Goal: Information Seeking & Learning: Check status

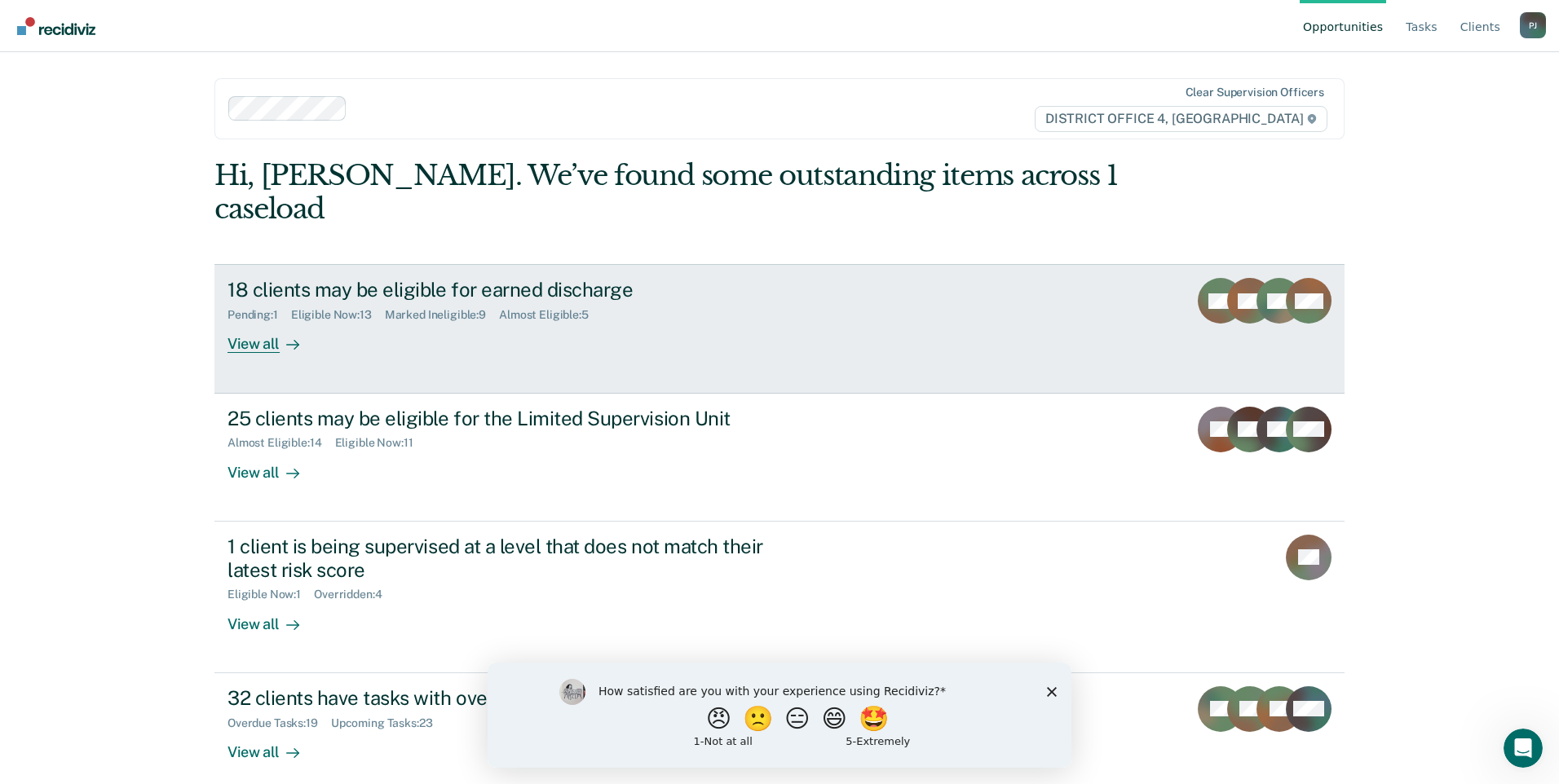
click at [247, 322] on div "View all" at bounding box center [273, 337] width 91 height 32
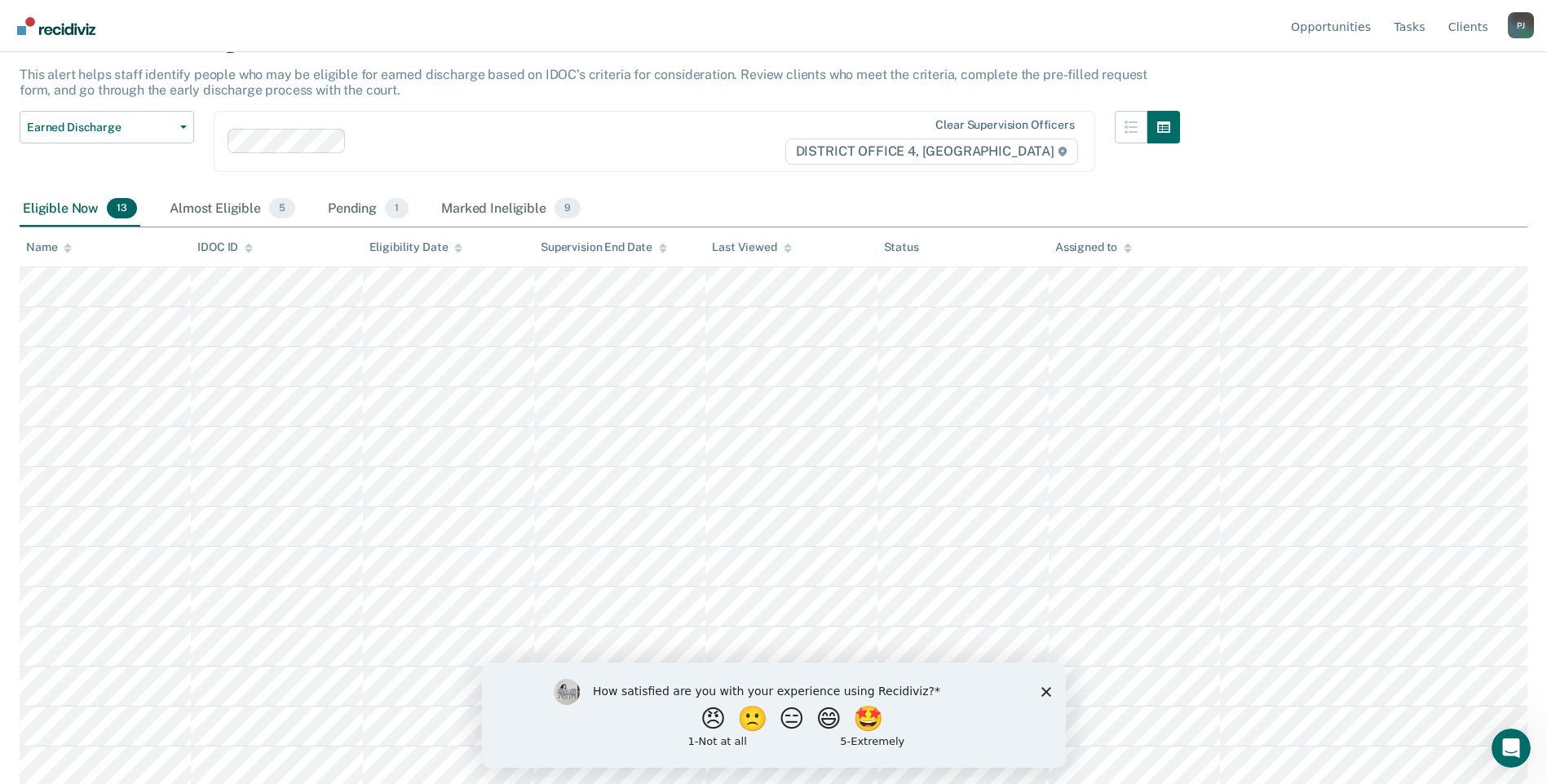
scroll to position [94, 0]
drag, startPoint x: 1045, startPoint y: 686, endPoint x: 1524, endPoint y: 1349, distance: 817.9
click at [1045, 686] on icon "Close survey" at bounding box center [1045, 690] width 9 height 9
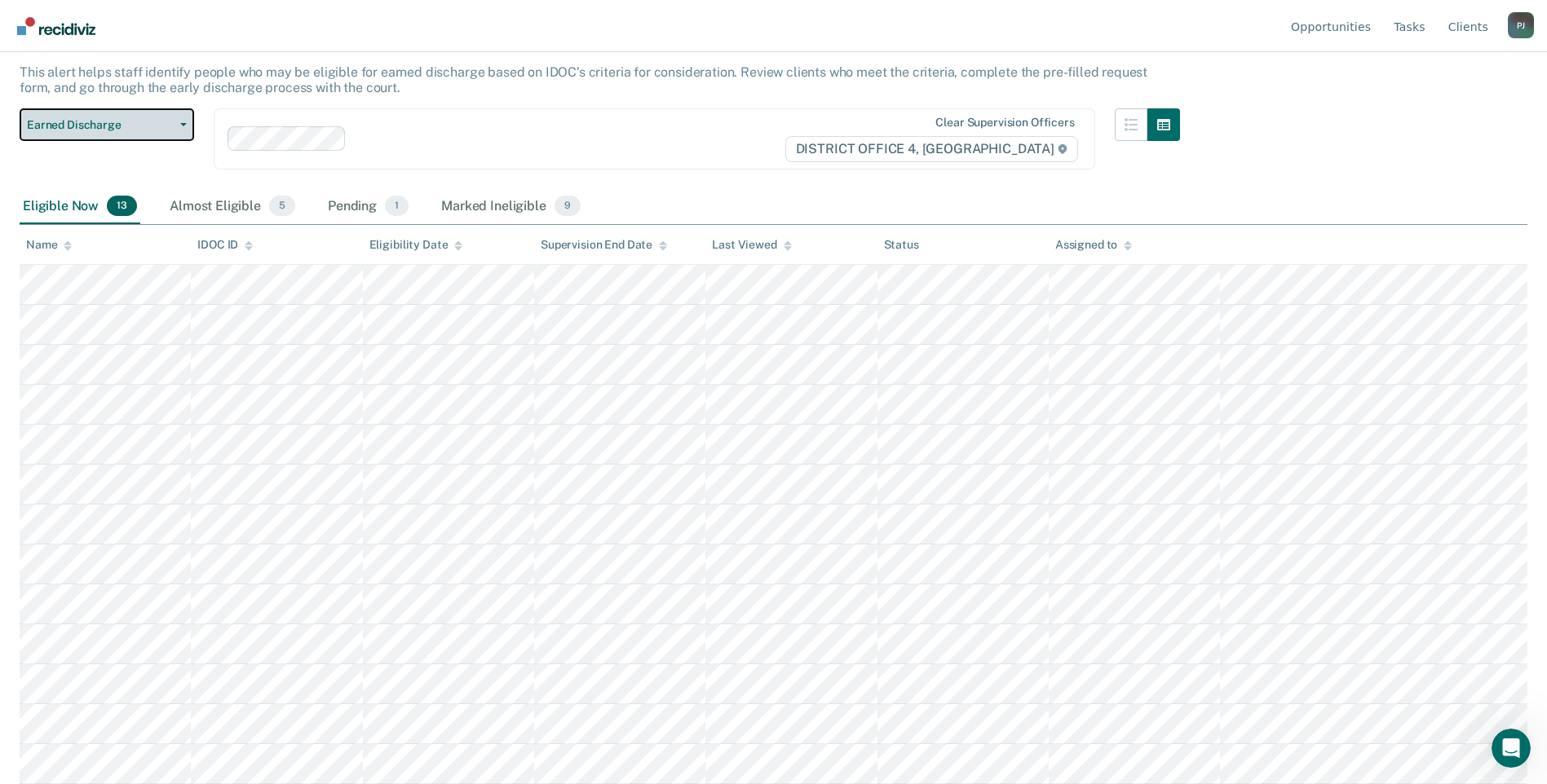
click at [184, 121] on button "Earned Discharge" at bounding box center [107, 125] width 174 height 33
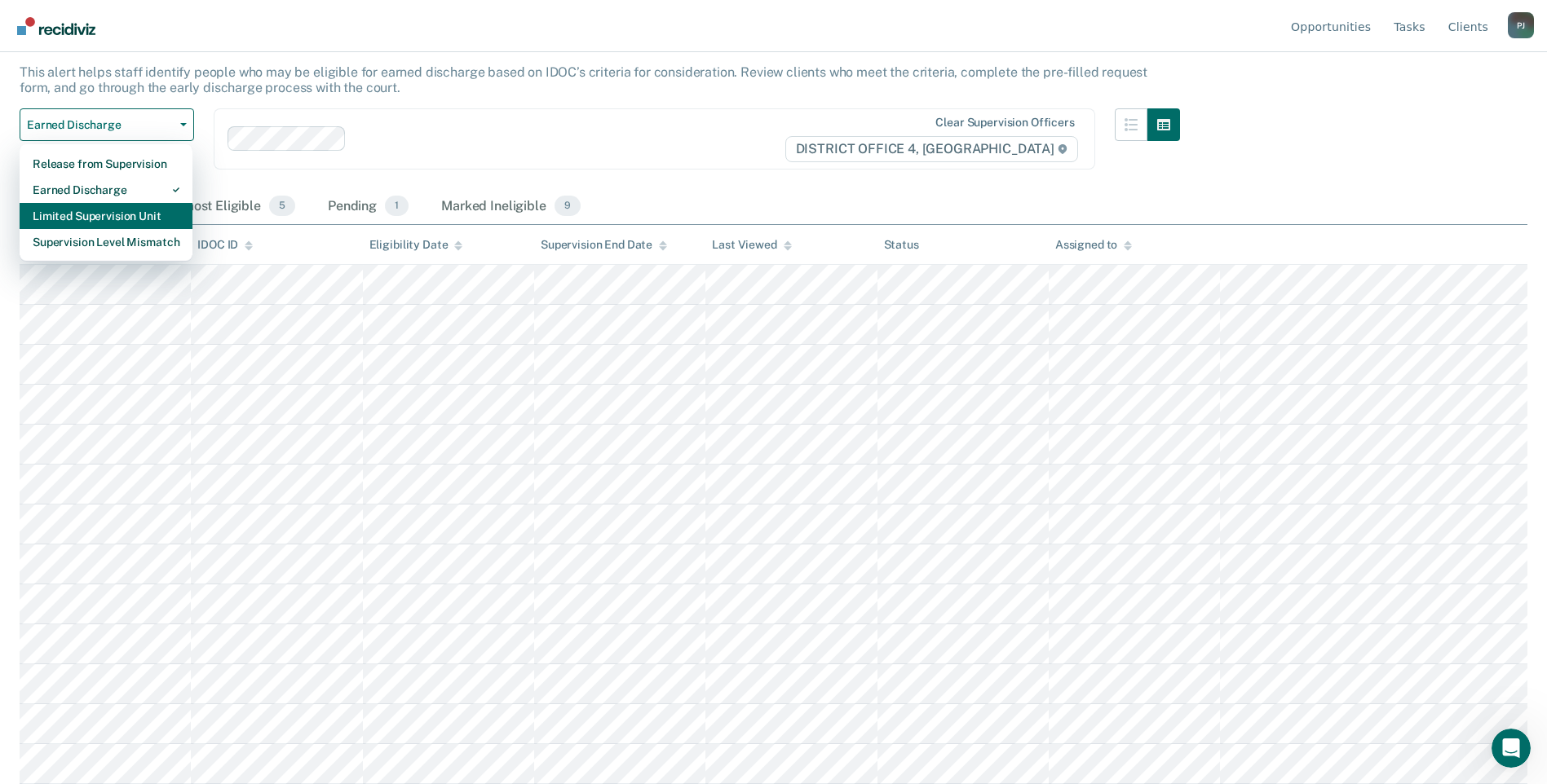
click at [155, 208] on div "Limited Supervision Unit" at bounding box center [106, 216] width 147 height 26
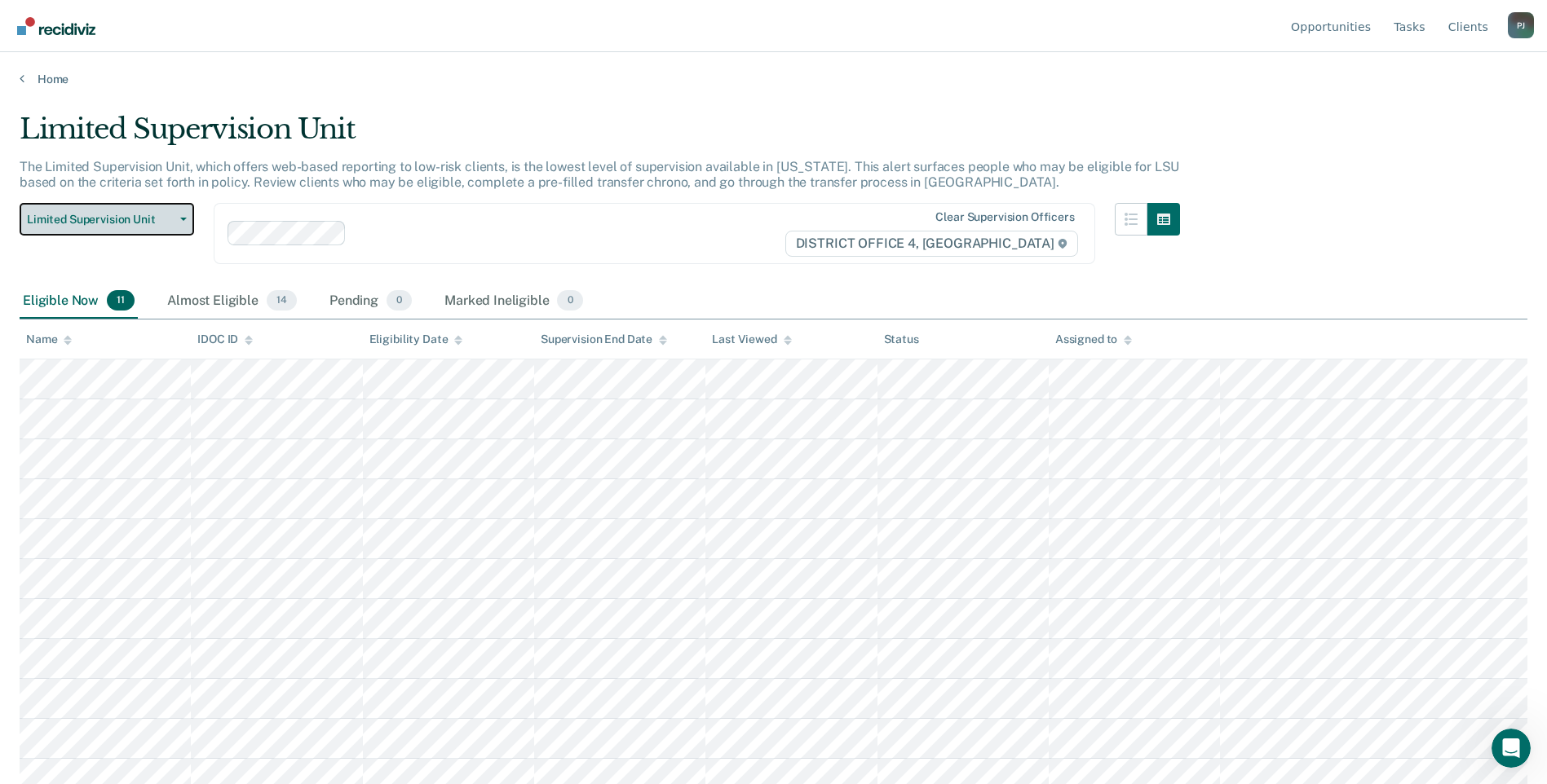
scroll to position [15, 0]
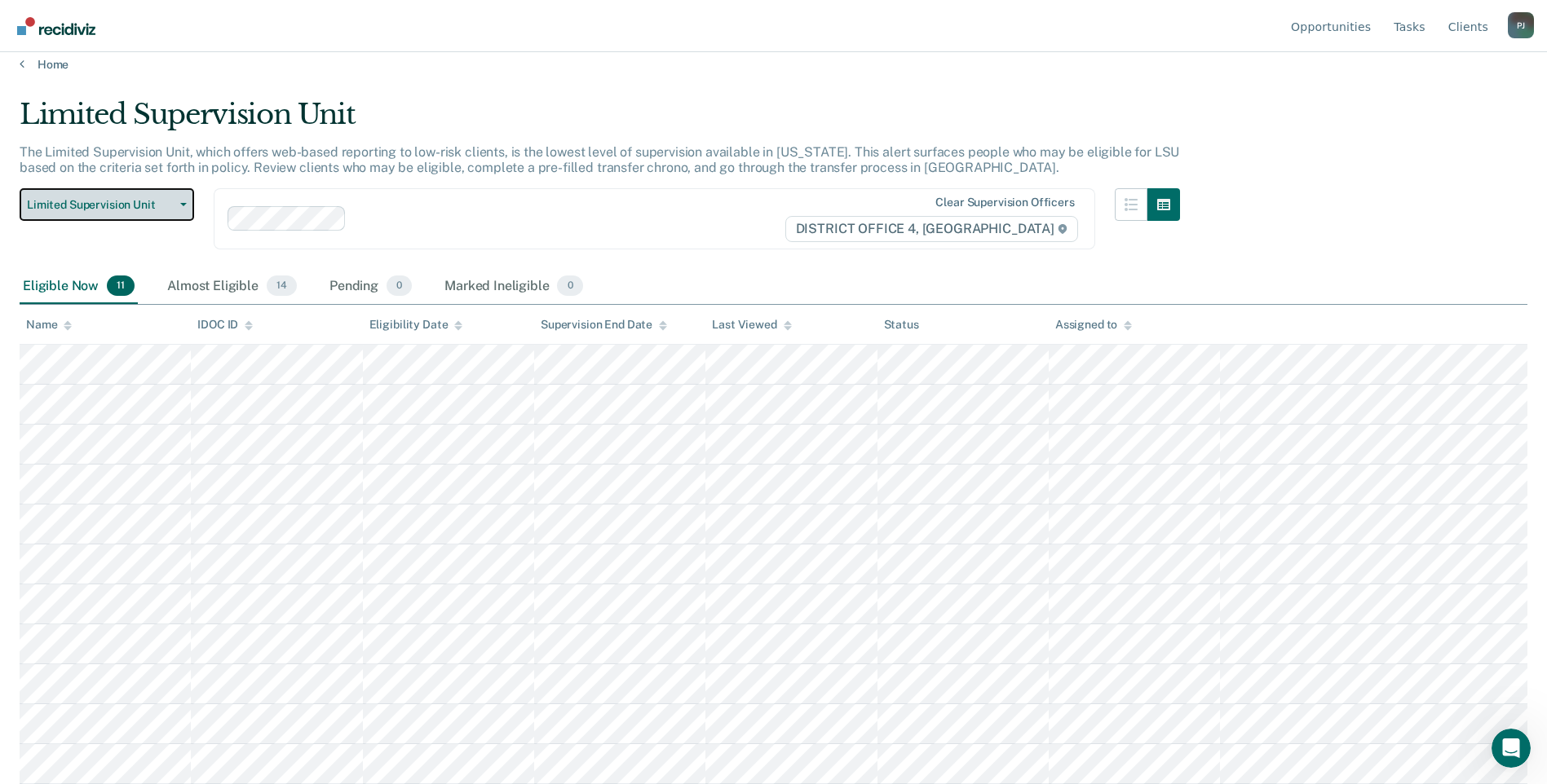
click at [181, 203] on icon "button" at bounding box center [184, 204] width 7 height 3
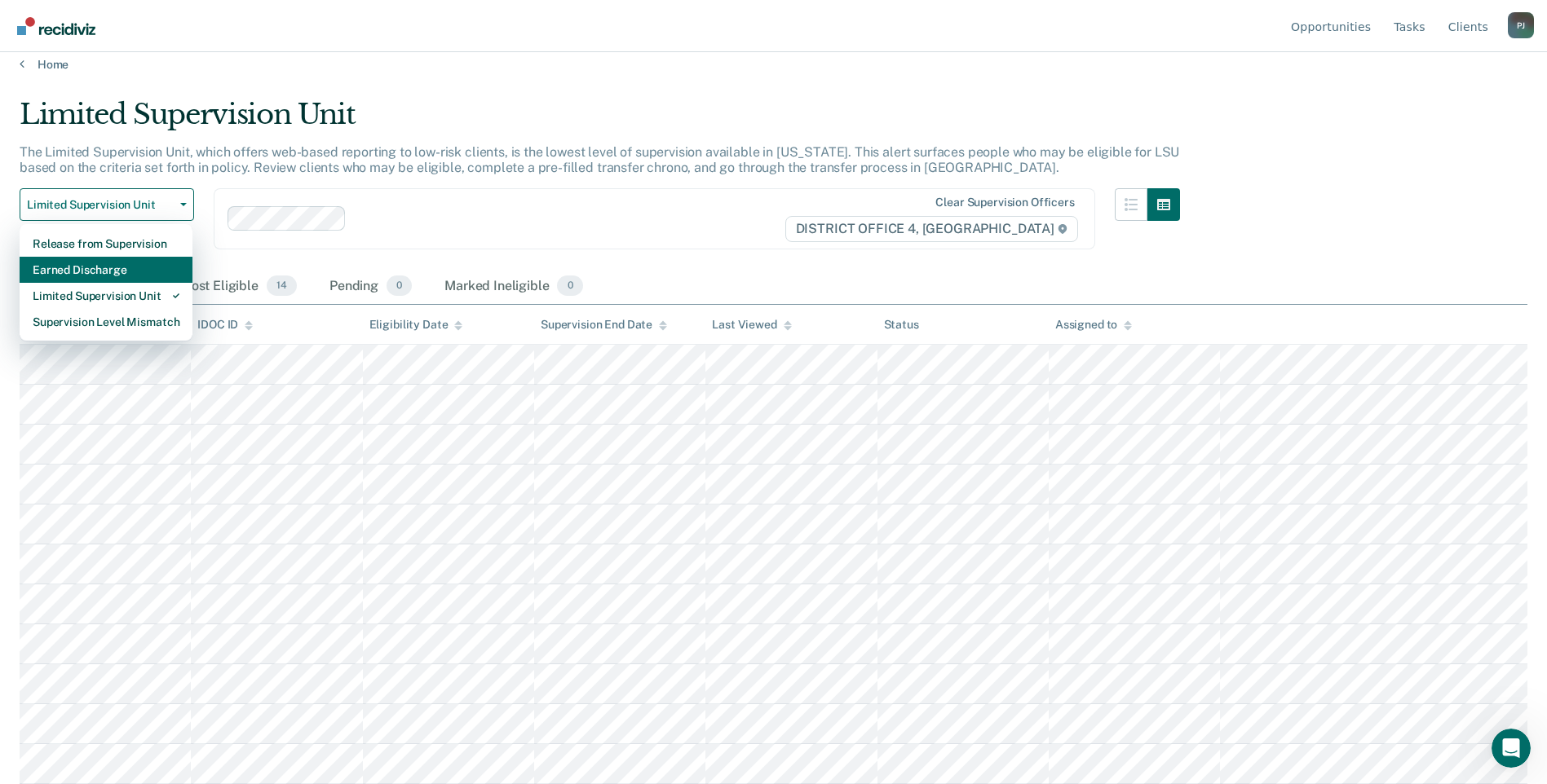
click at [137, 266] on div "Earned Discharge" at bounding box center [106, 270] width 147 height 26
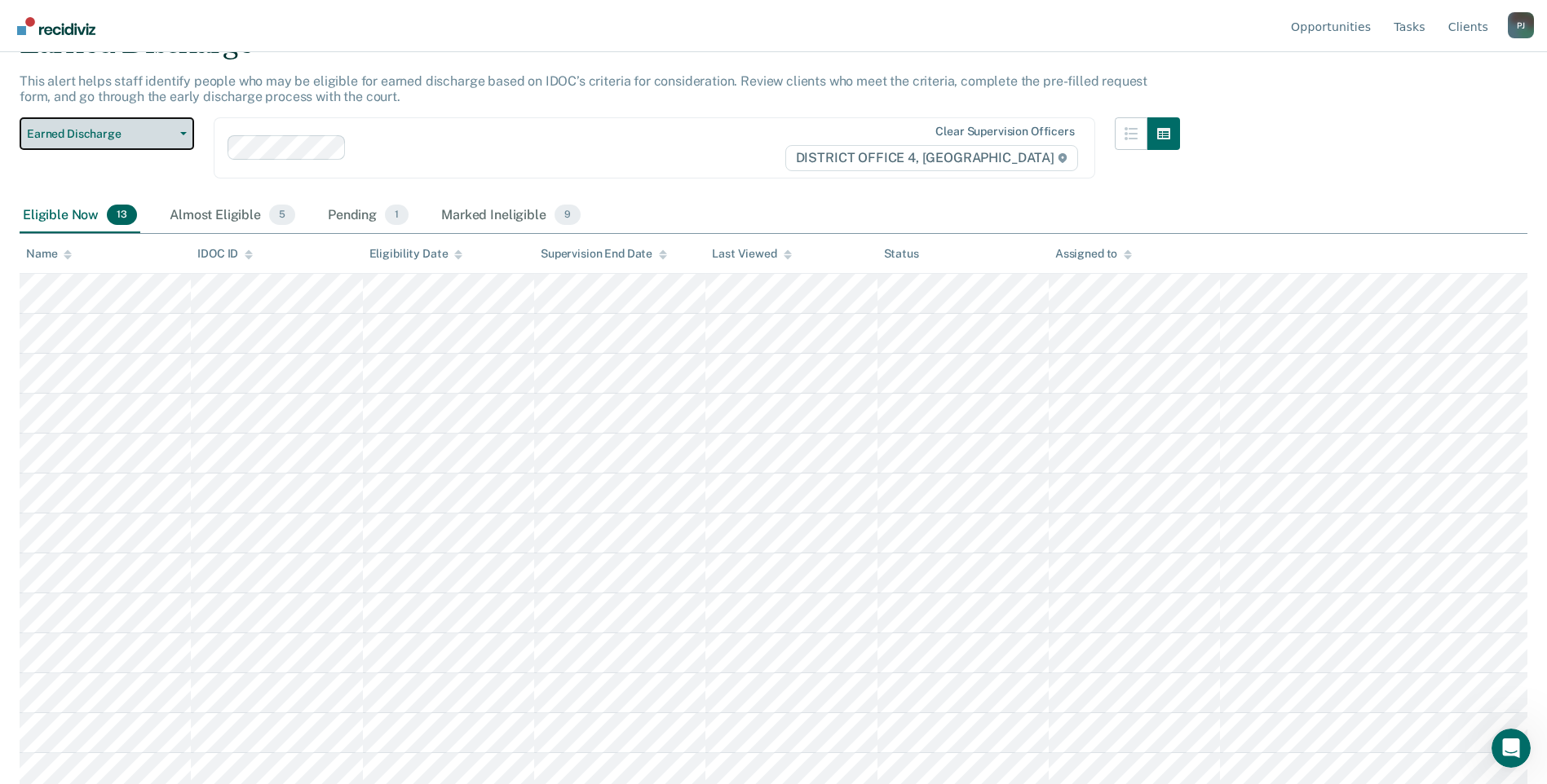
scroll to position [94, 0]
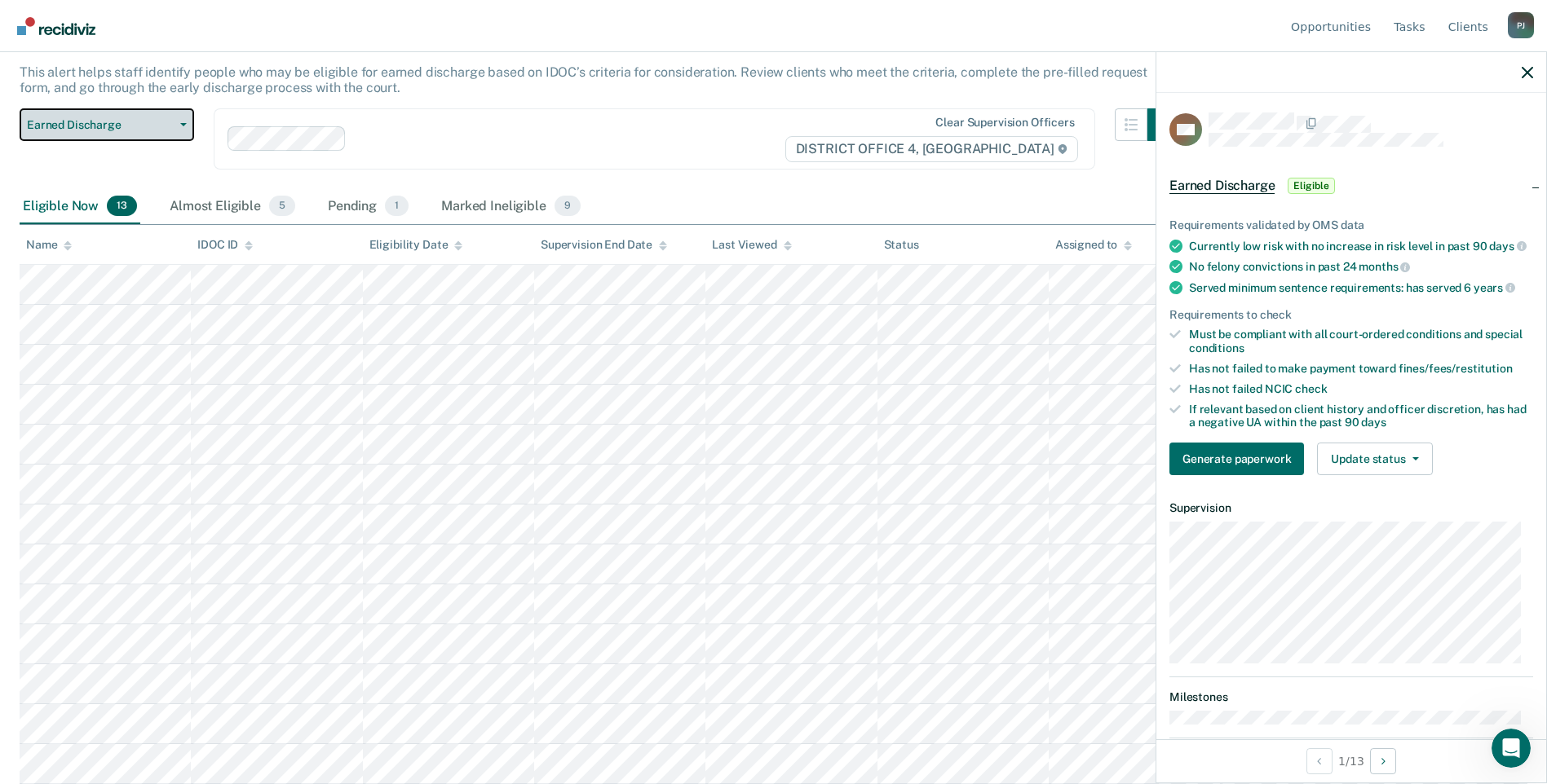
click at [186, 127] on button "Earned Discharge" at bounding box center [107, 125] width 174 height 33
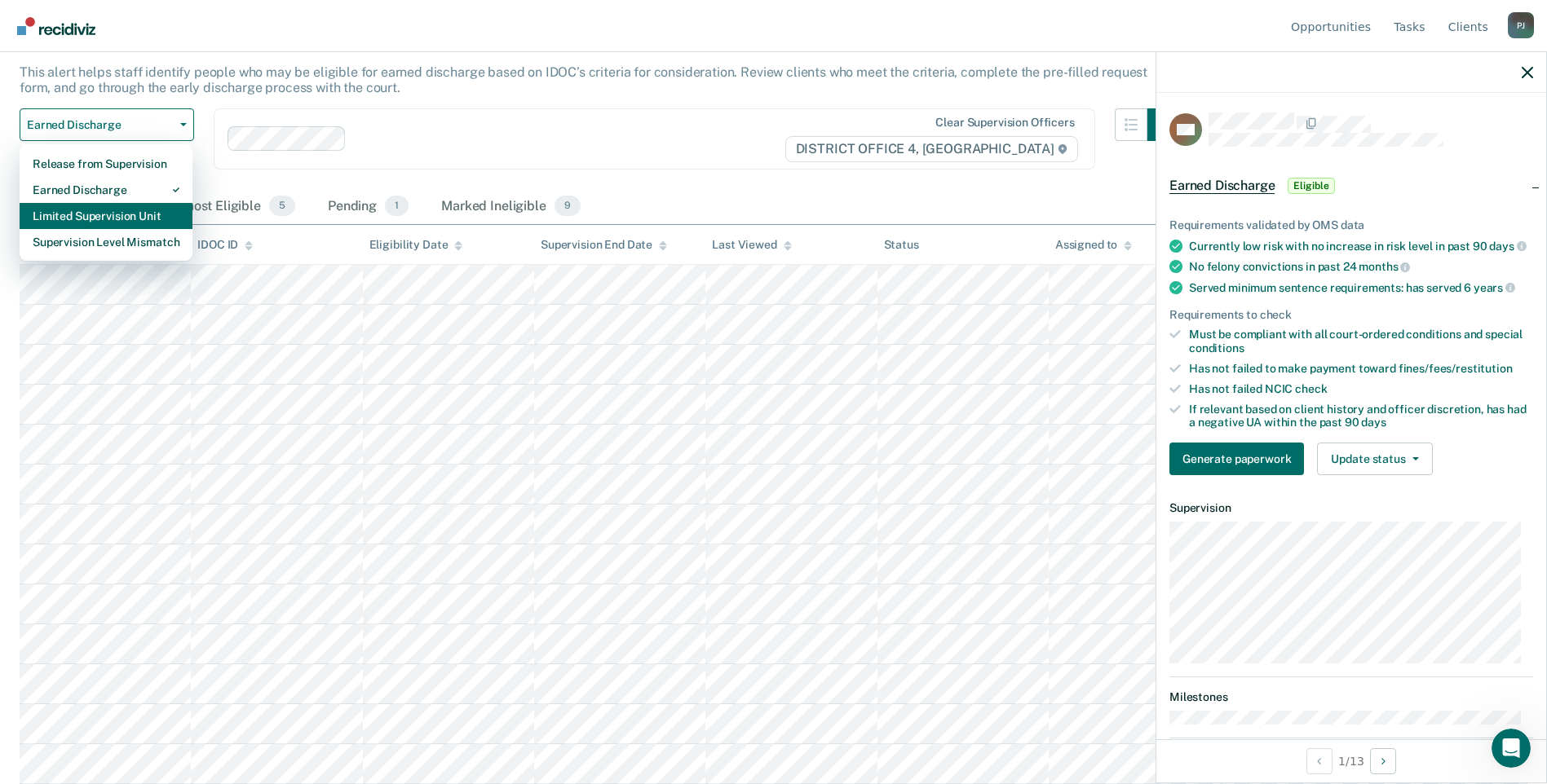
click at [148, 218] on div "Limited Supervision Unit" at bounding box center [106, 216] width 147 height 26
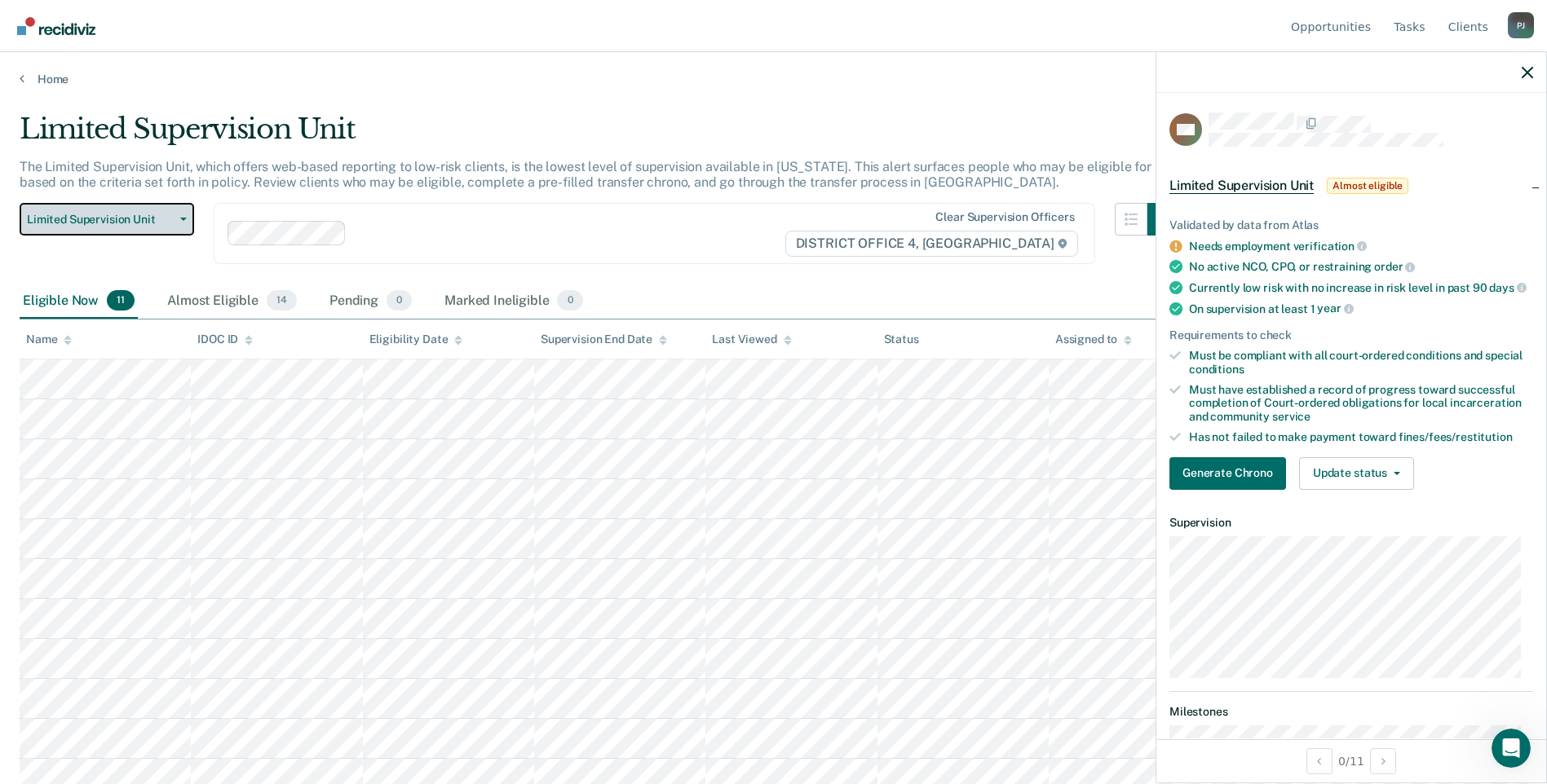
scroll to position [15, 0]
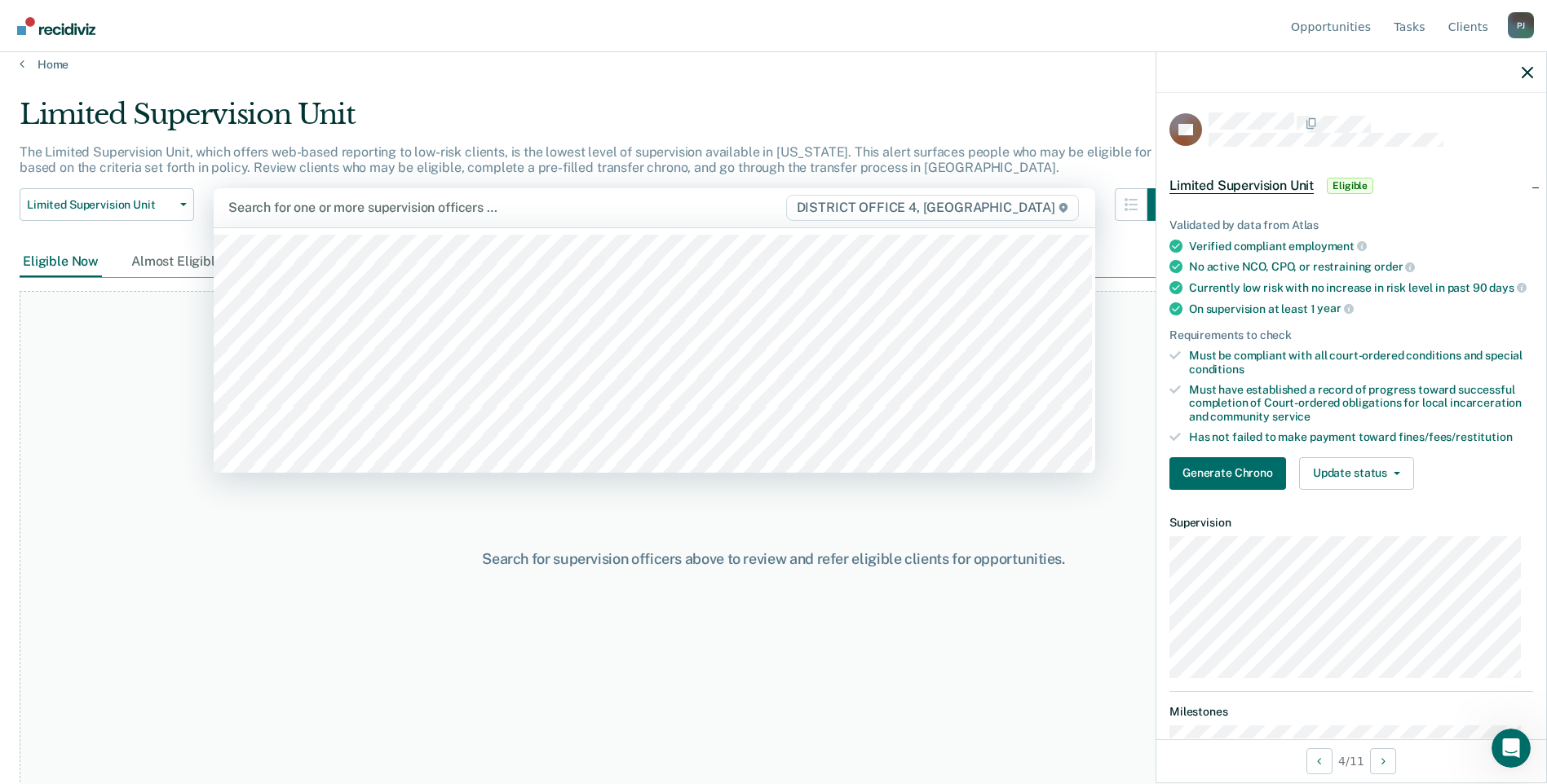
click at [333, 198] on div "Search for one or more supervision officers …" at bounding box center [506, 208] width 559 height 22
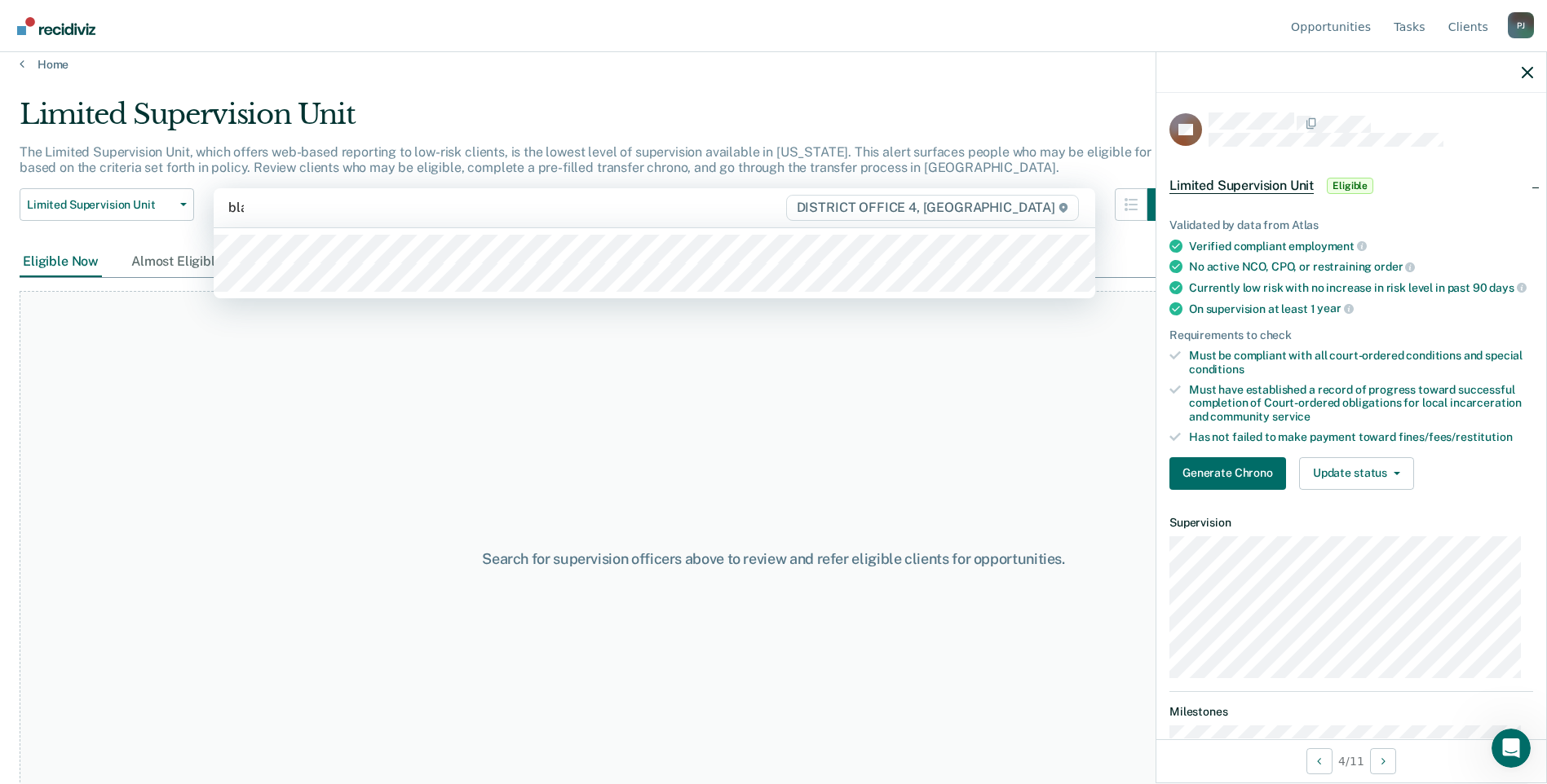
type input "blak"
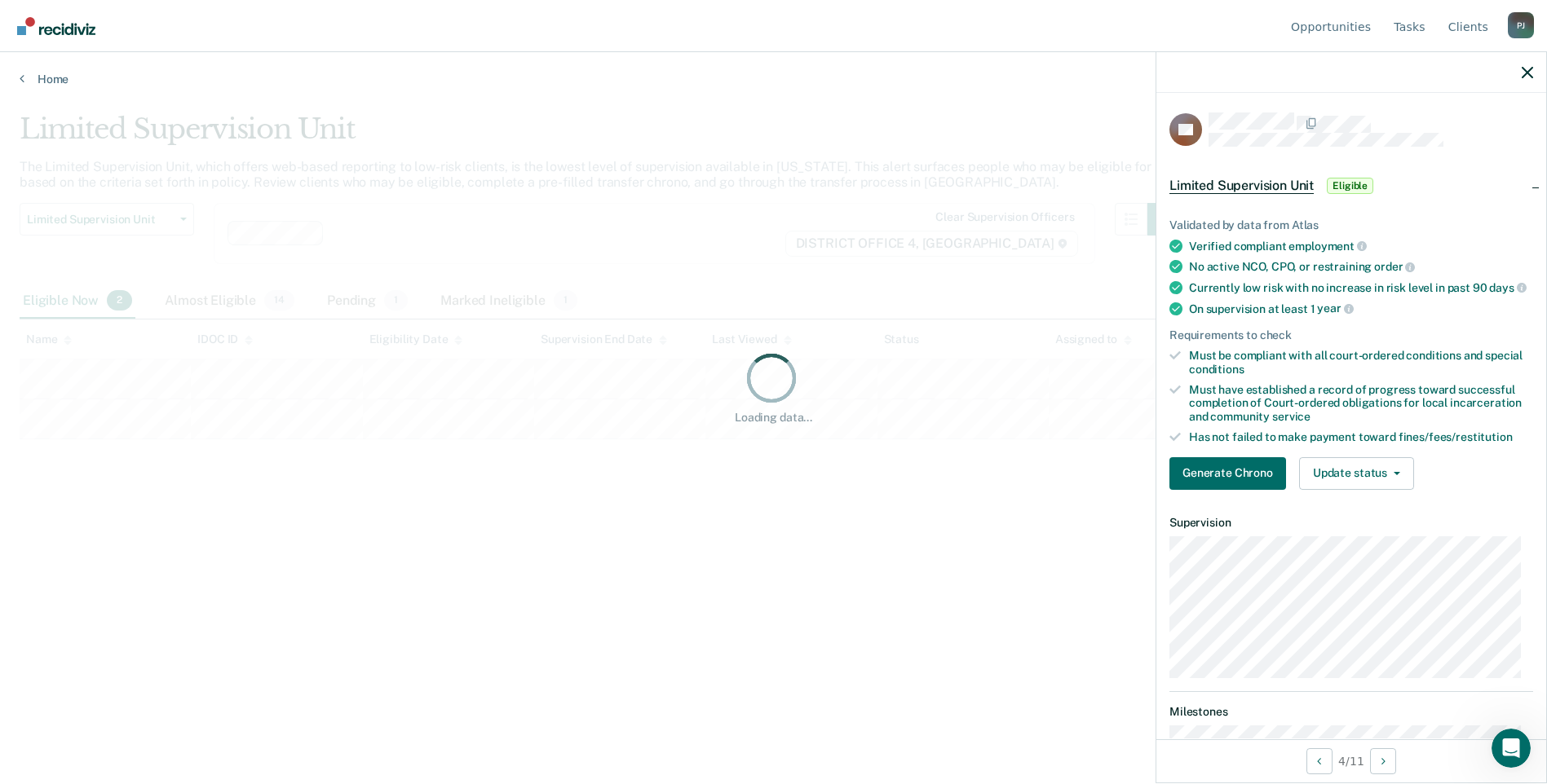
scroll to position [0, 0]
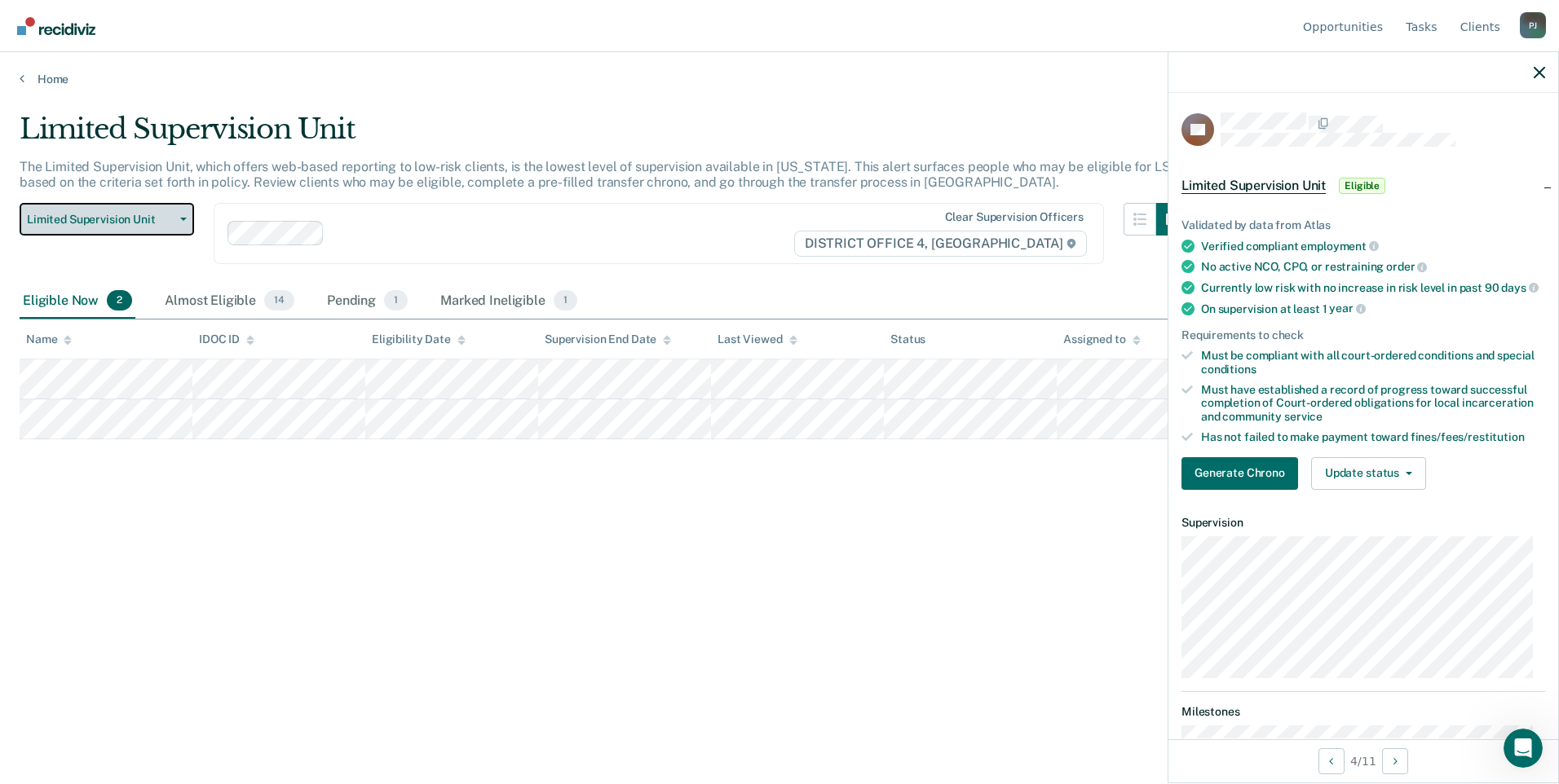
click at [186, 217] on icon "button" at bounding box center [184, 219] width 7 height 3
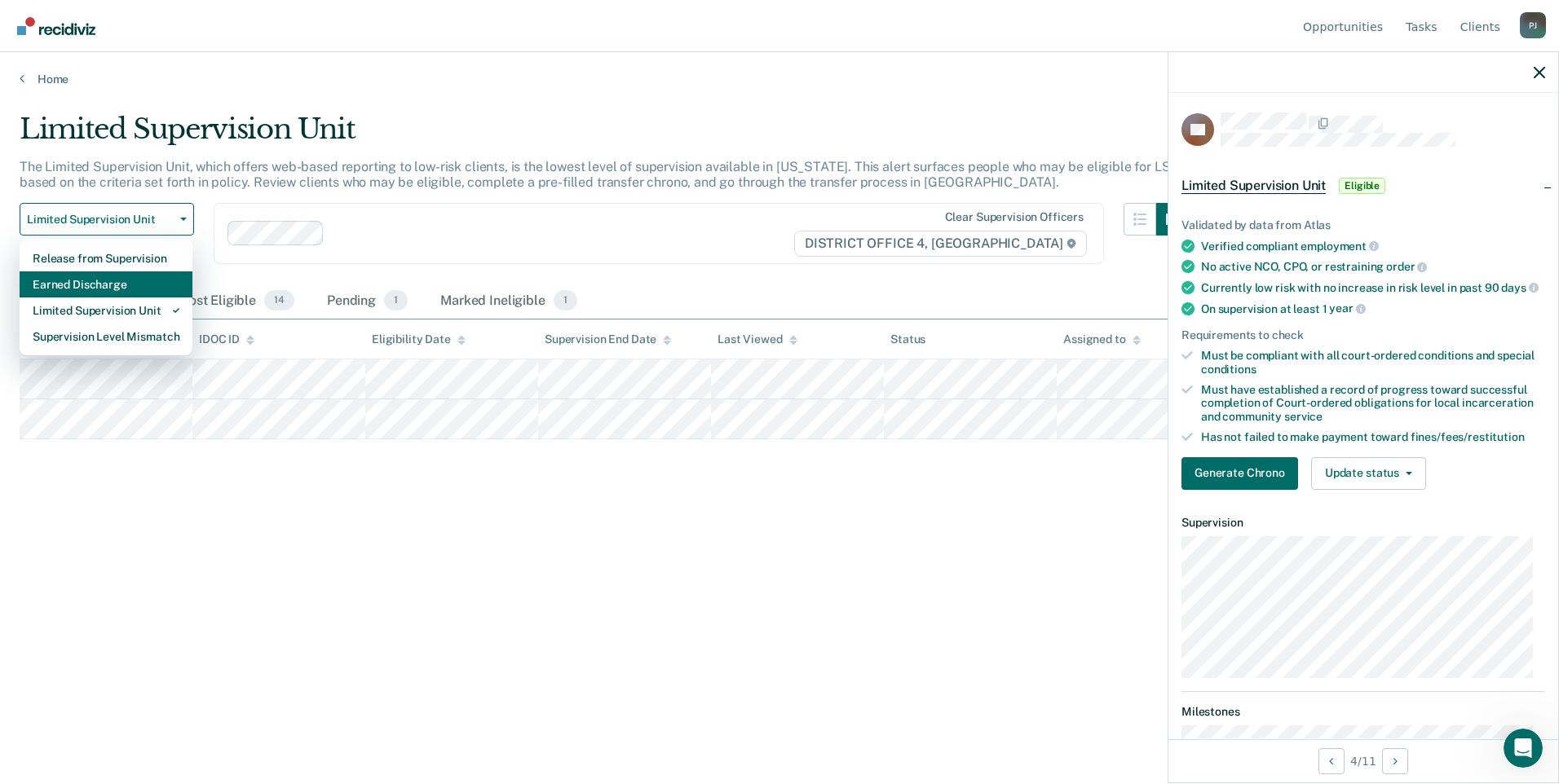
click at [124, 278] on div "Earned Discharge" at bounding box center [106, 284] width 147 height 26
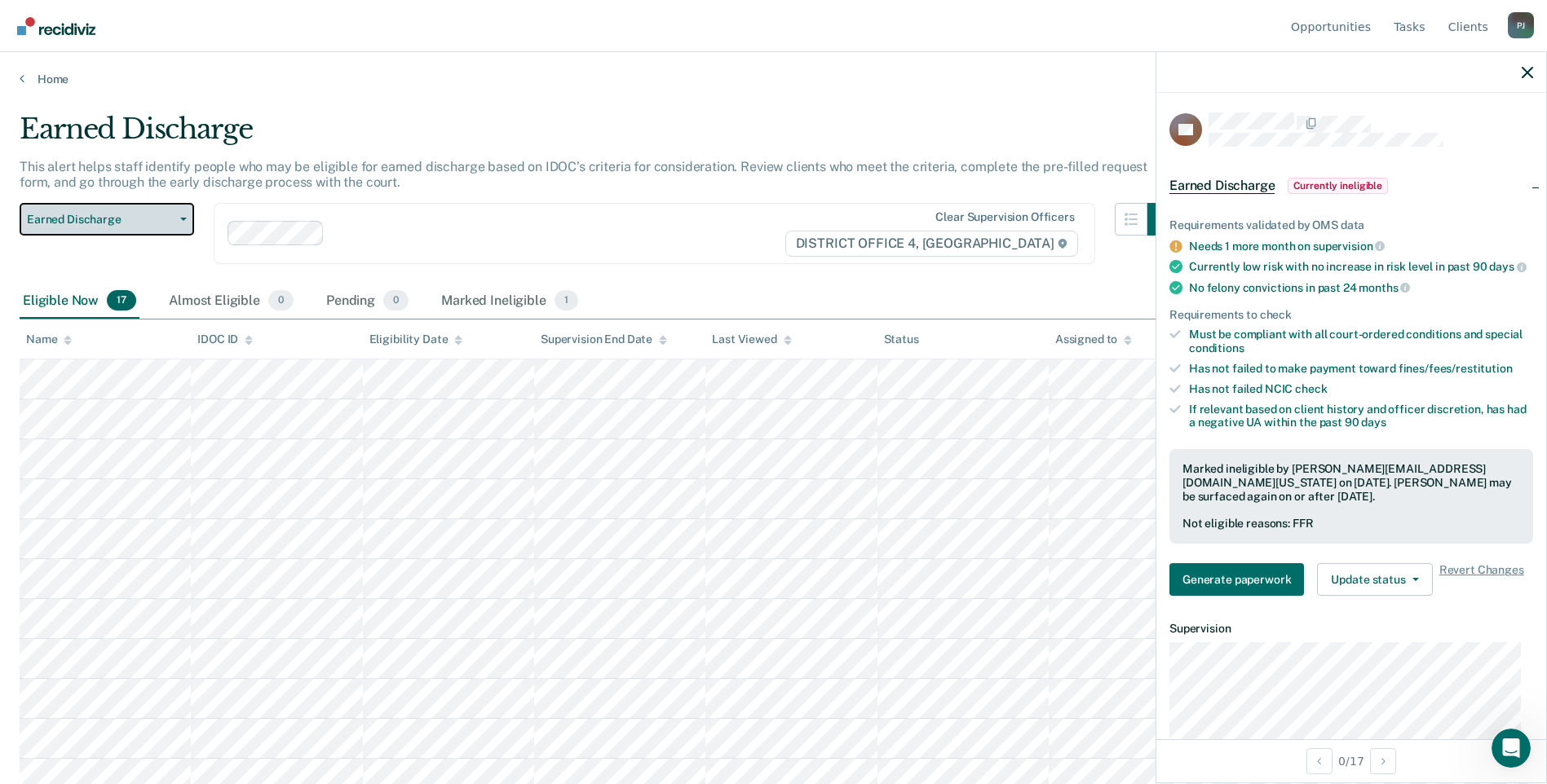
click at [192, 217] on button "Earned Discharge" at bounding box center [107, 219] width 174 height 33
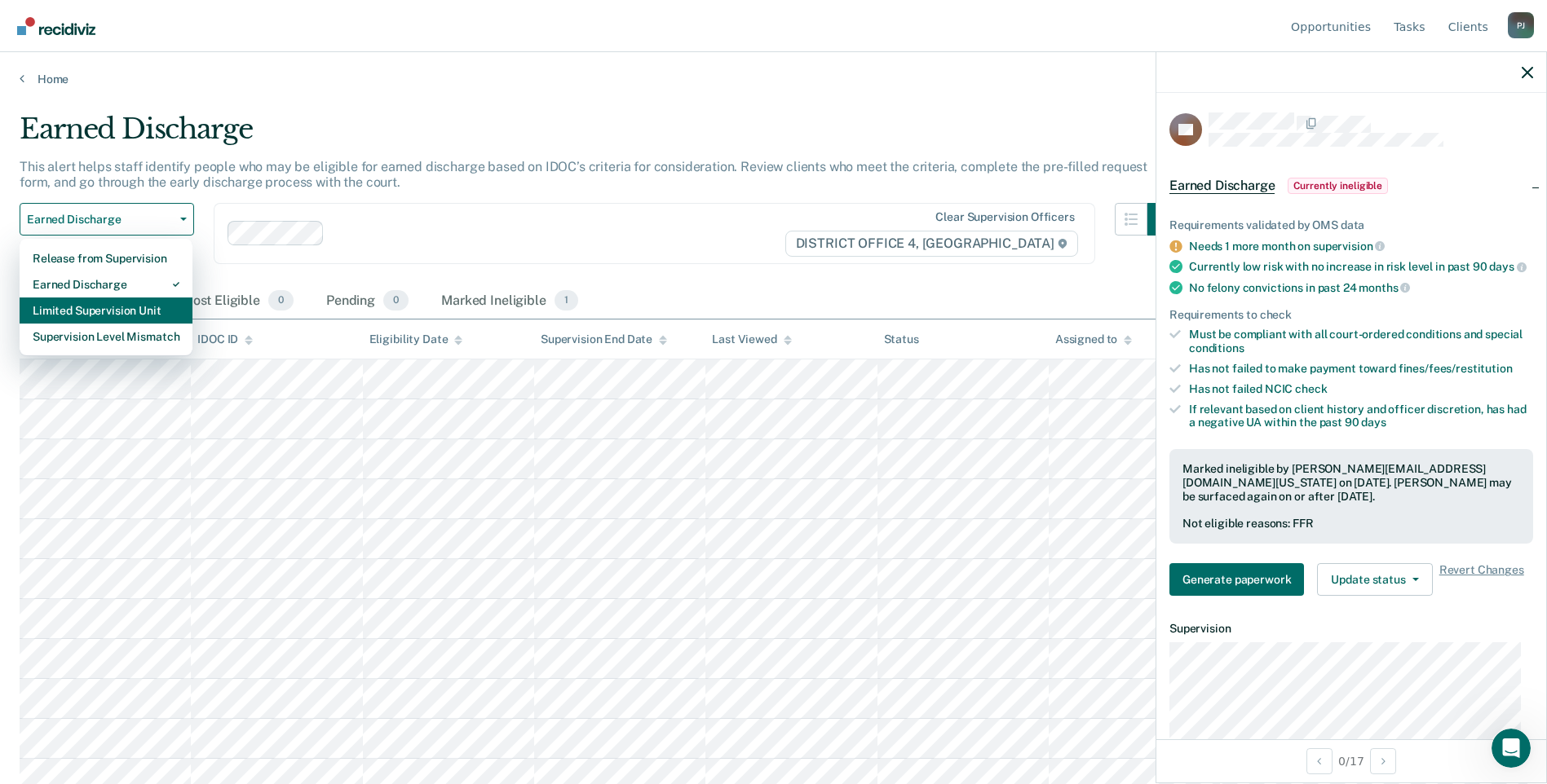
click at [149, 308] on div "Limited Supervision Unit" at bounding box center [106, 311] width 147 height 26
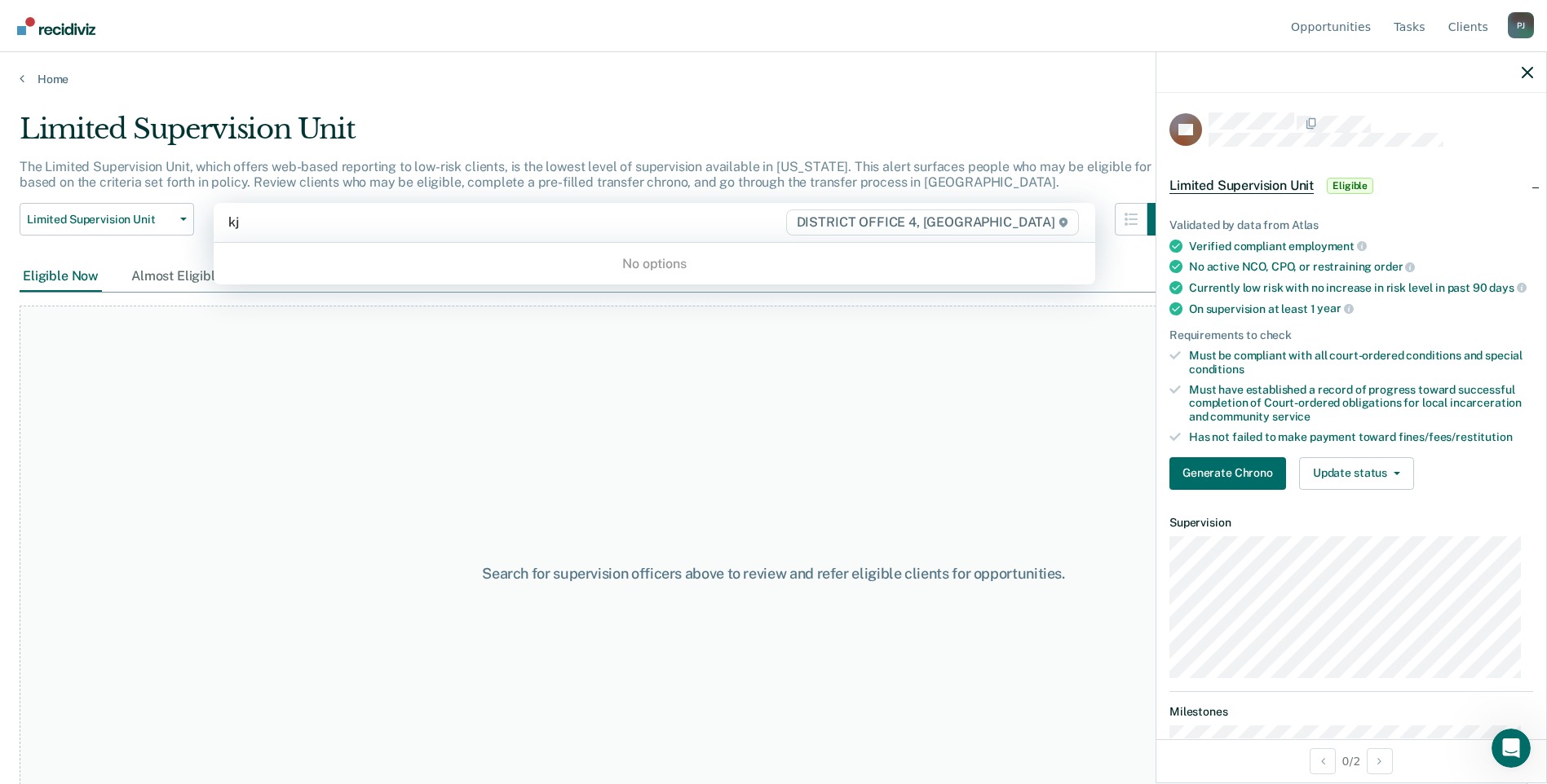
type input "k"
type input "kali"
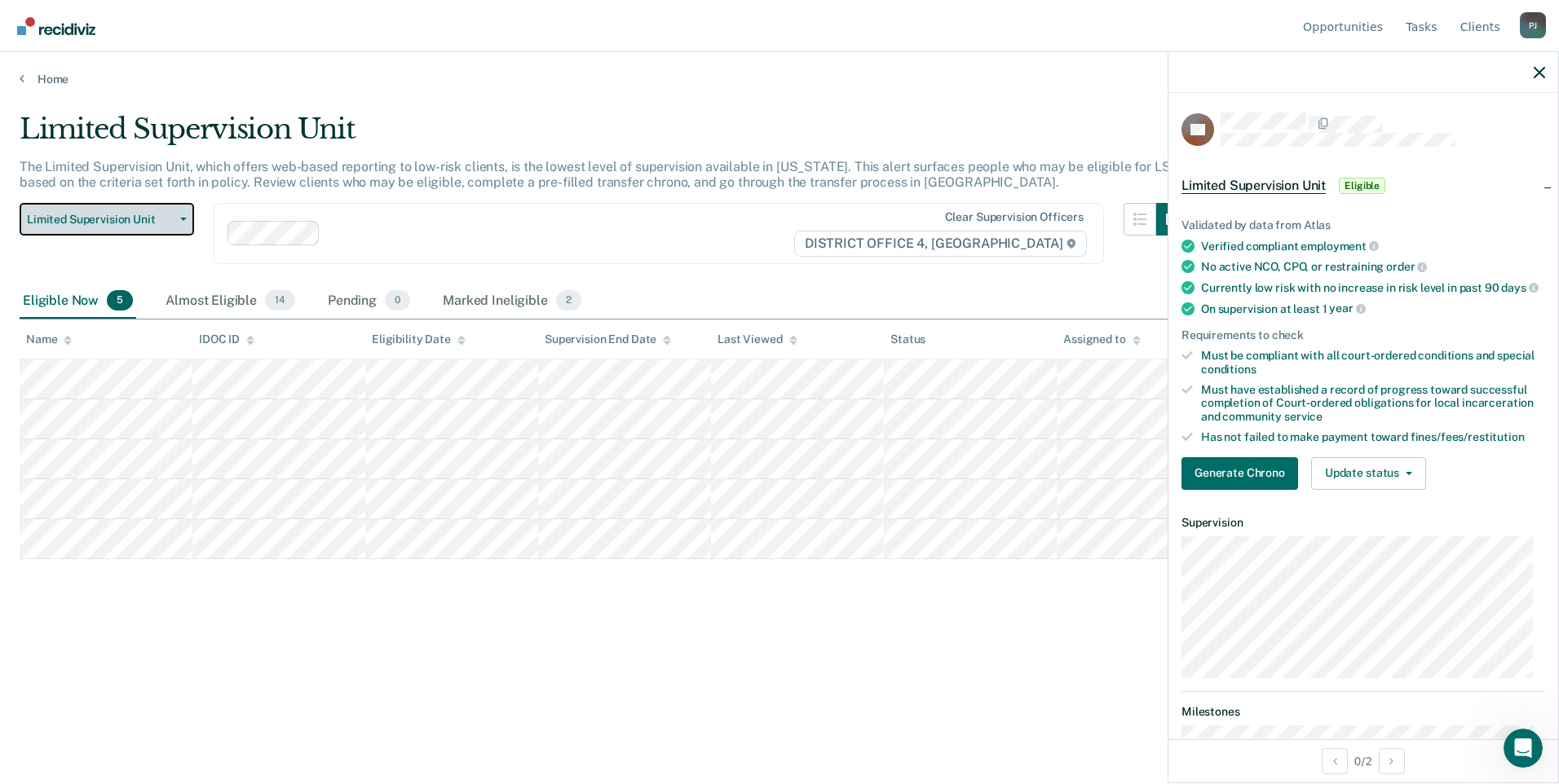
click at [186, 217] on icon "button" at bounding box center [184, 219] width 7 height 3
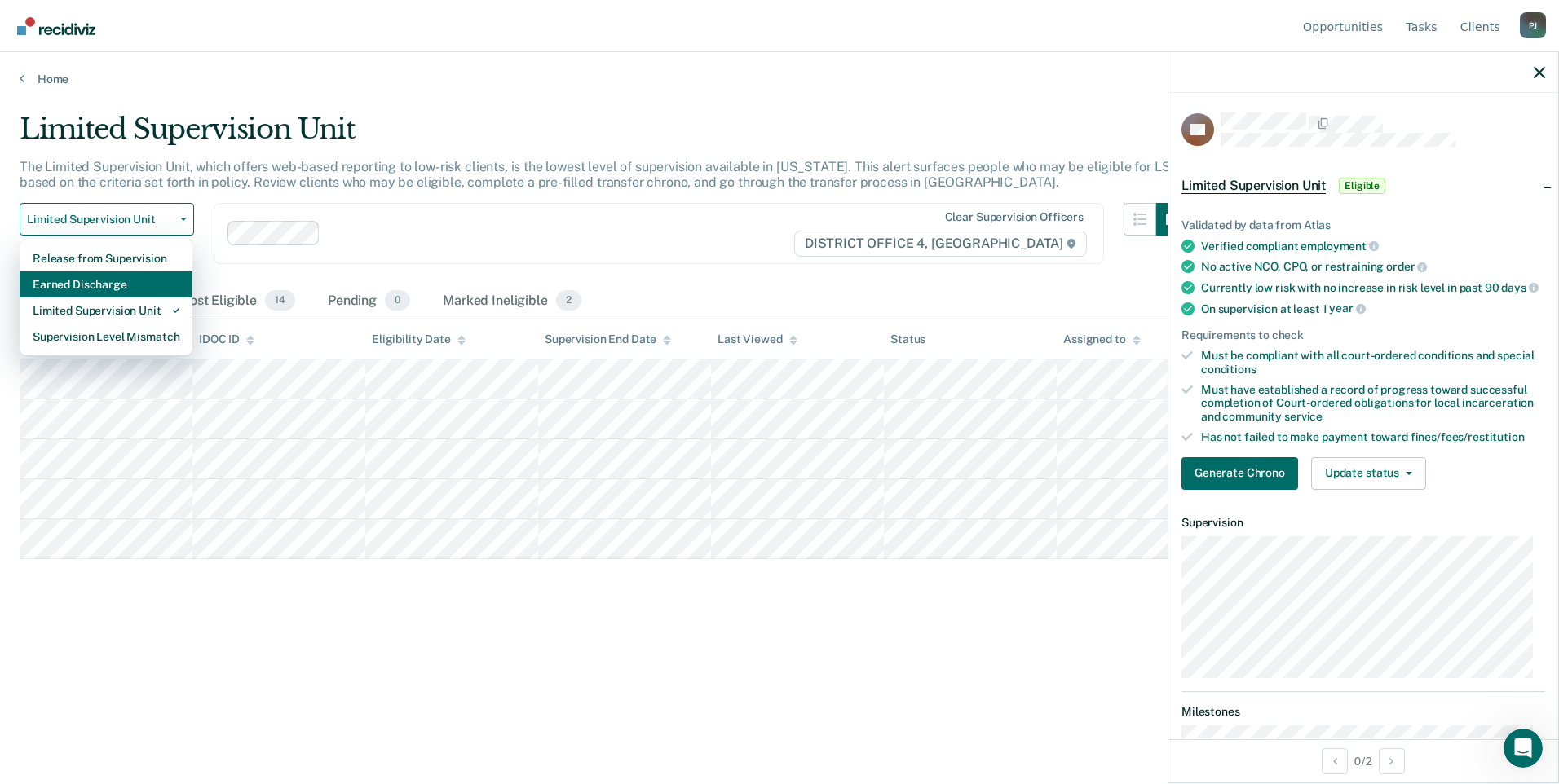
click at [125, 286] on div "Earned Discharge" at bounding box center [106, 284] width 147 height 26
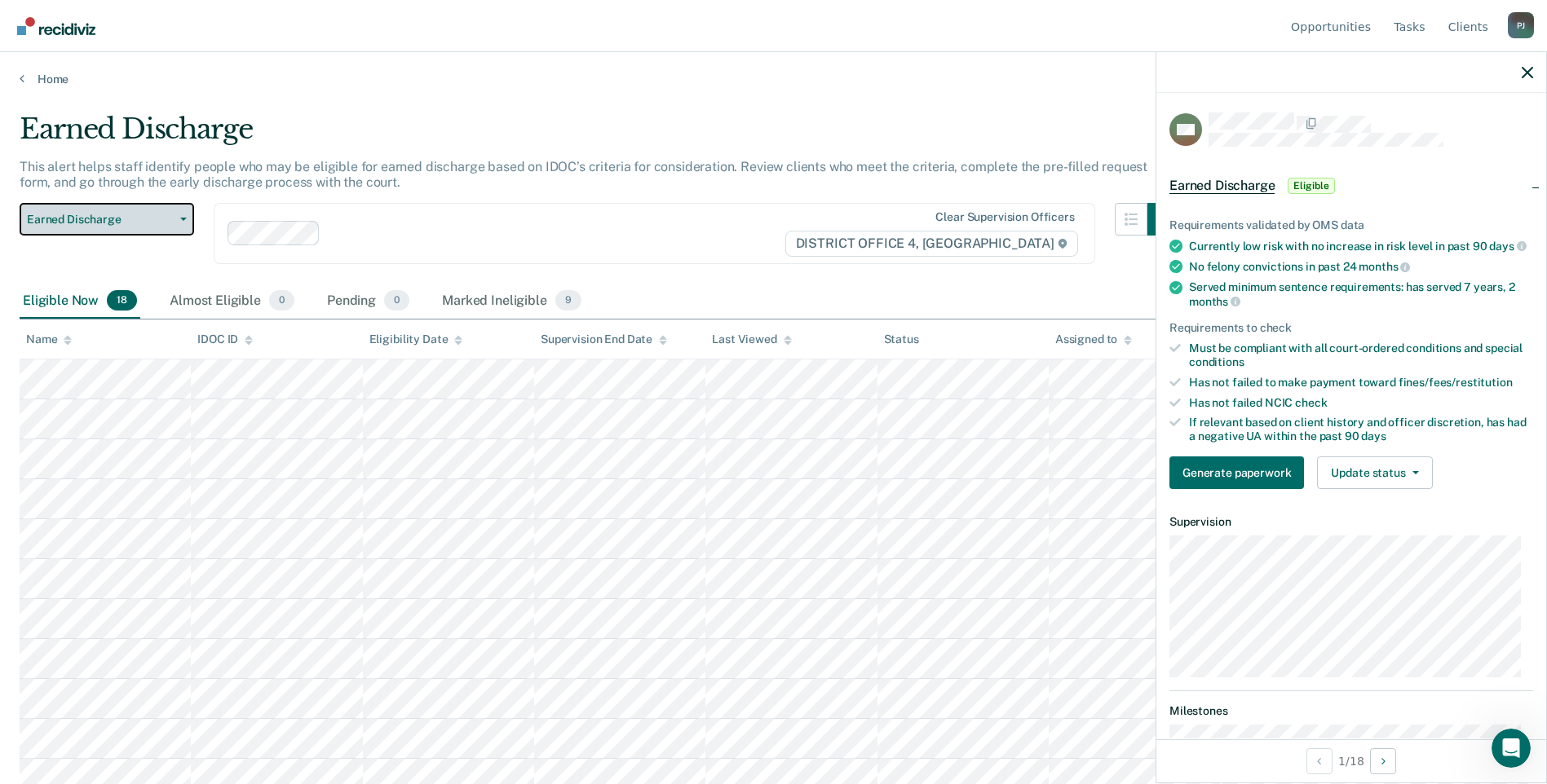
click at [185, 218] on icon "button" at bounding box center [184, 219] width 7 height 3
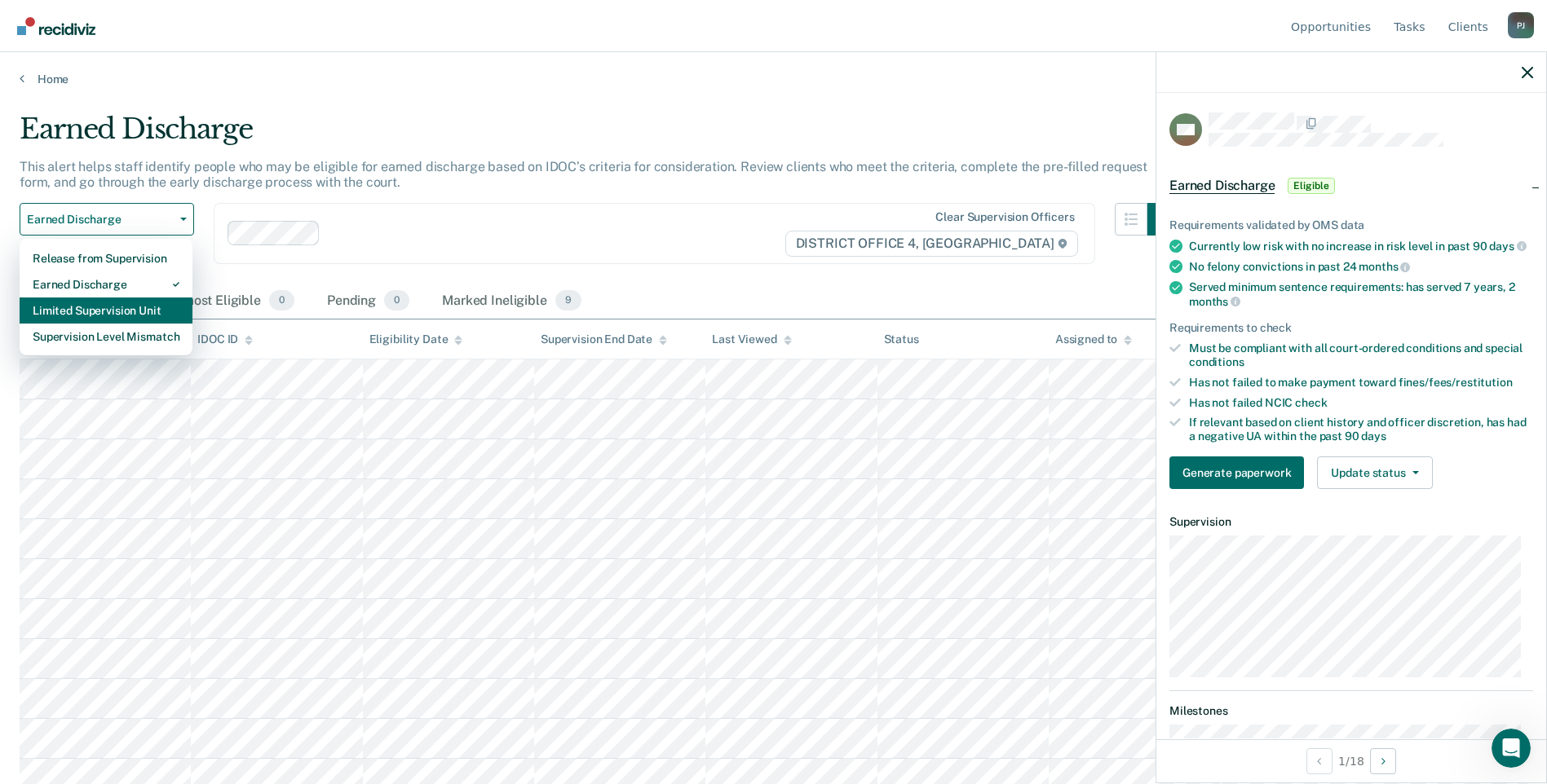
click at [142, 305] on div "Limited Supervision Unit" at bounding box center [106, 311] width 147 height 26
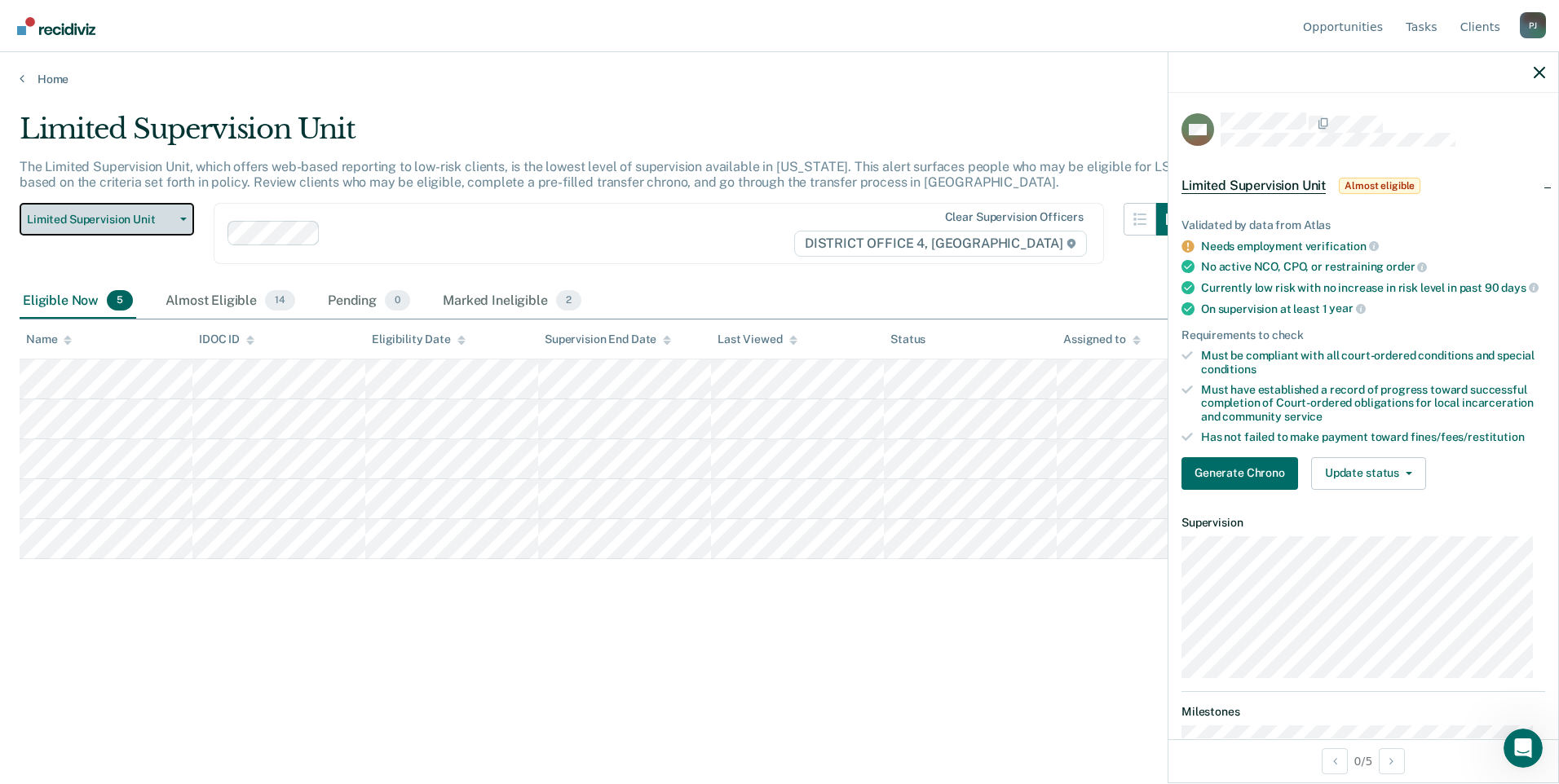
click at [187, 219] on button "Limited Supervision Unit" at bounding box center [107, 219] width 174 height 33
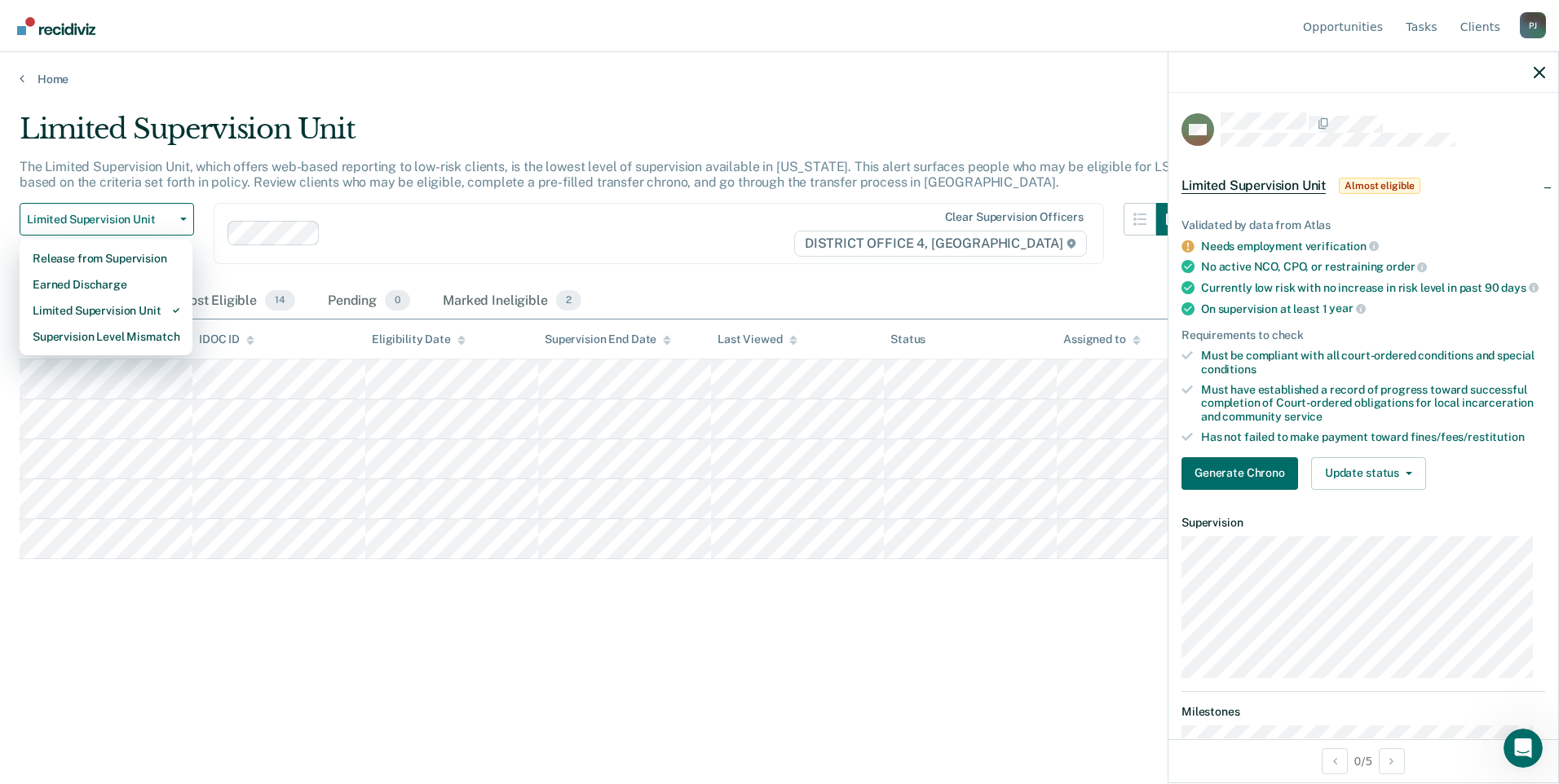
click at [969, 120] on div "Limited Supervision Unit" at bounding box center [604, 136] width 1169 height 46
